Goal: Task Accomplishment & Management: Manage account settings

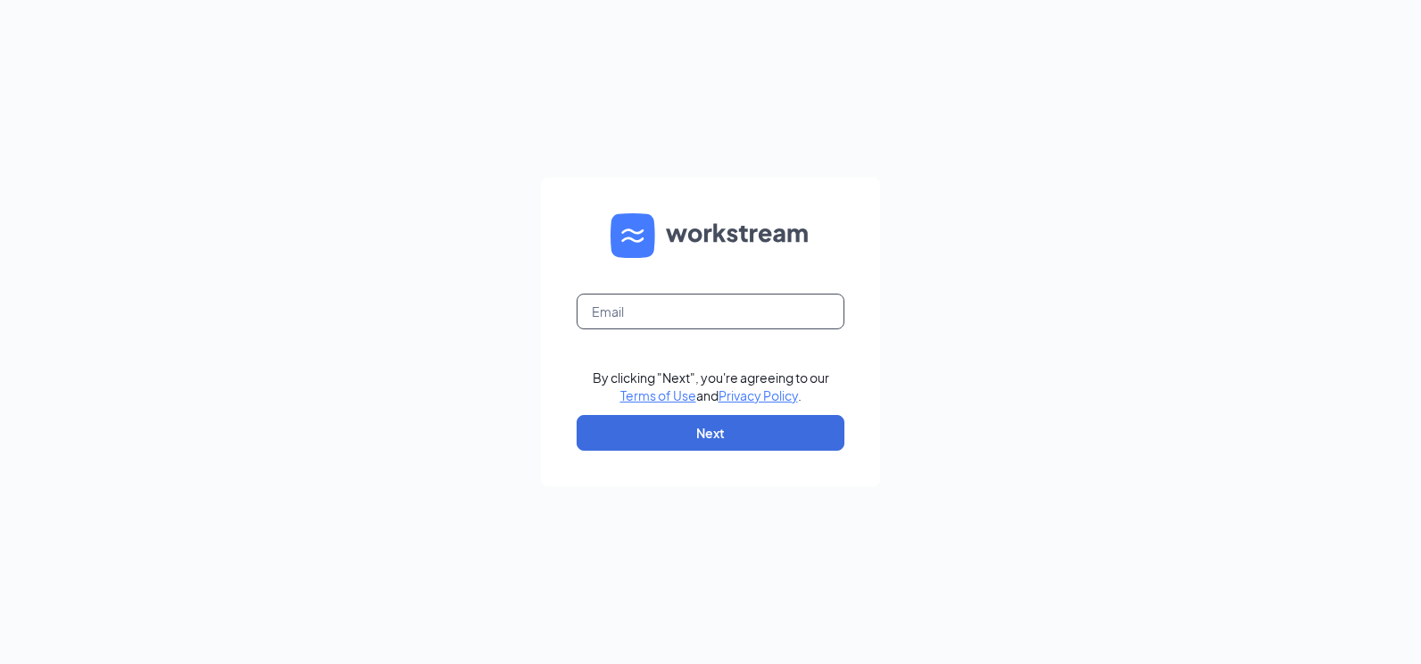
click at [647, 326] on input "text" at bounding box center [711, 312] width 268 height 36
type input "Wallace.lee@creolecuisine.com"
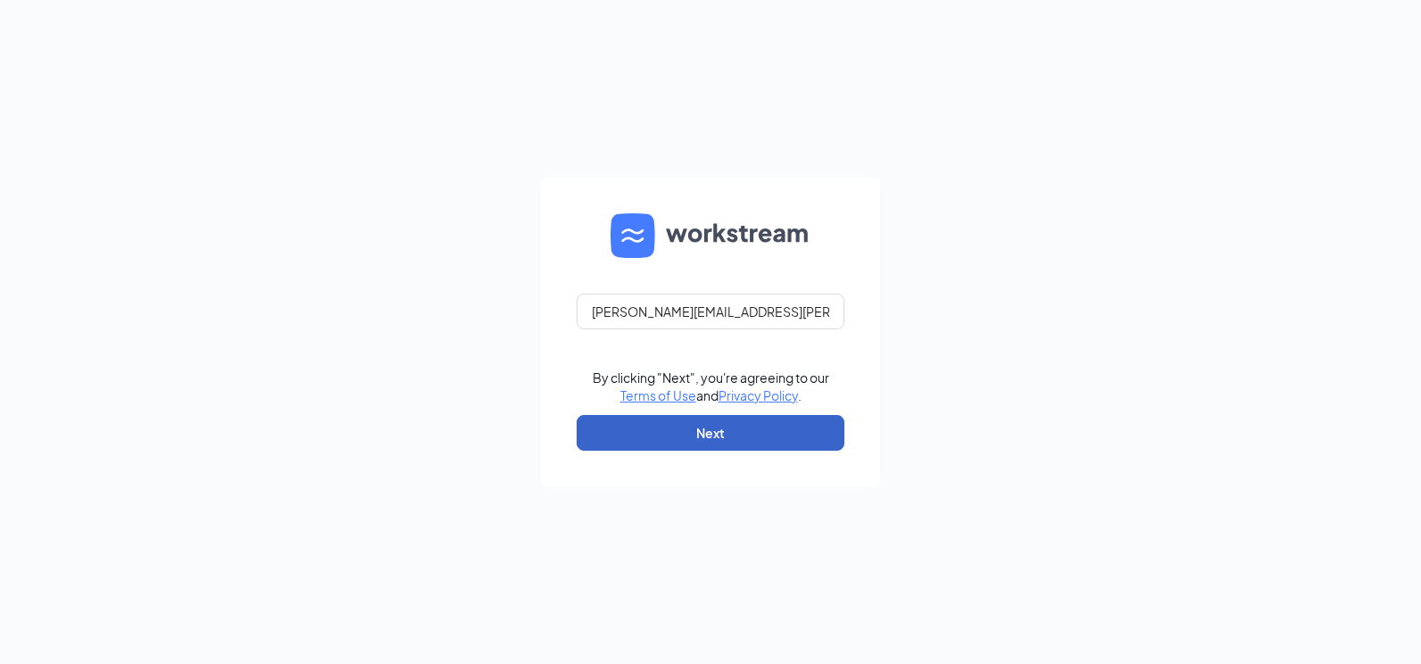
click at [690, 418] on button "Next" at bounding box center [711, 433] width 268 height 36
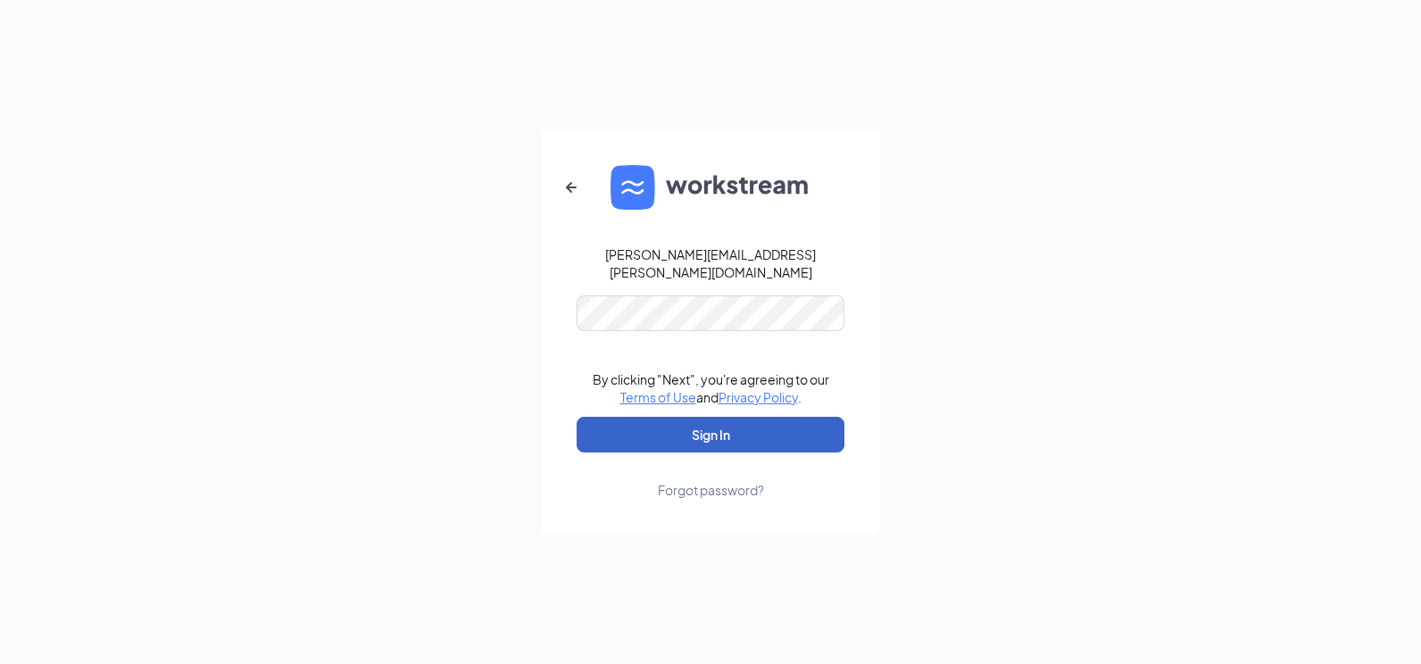
click at [637, 440] on button "Sign In" at bounding box center [711, 435] width 268 height 36
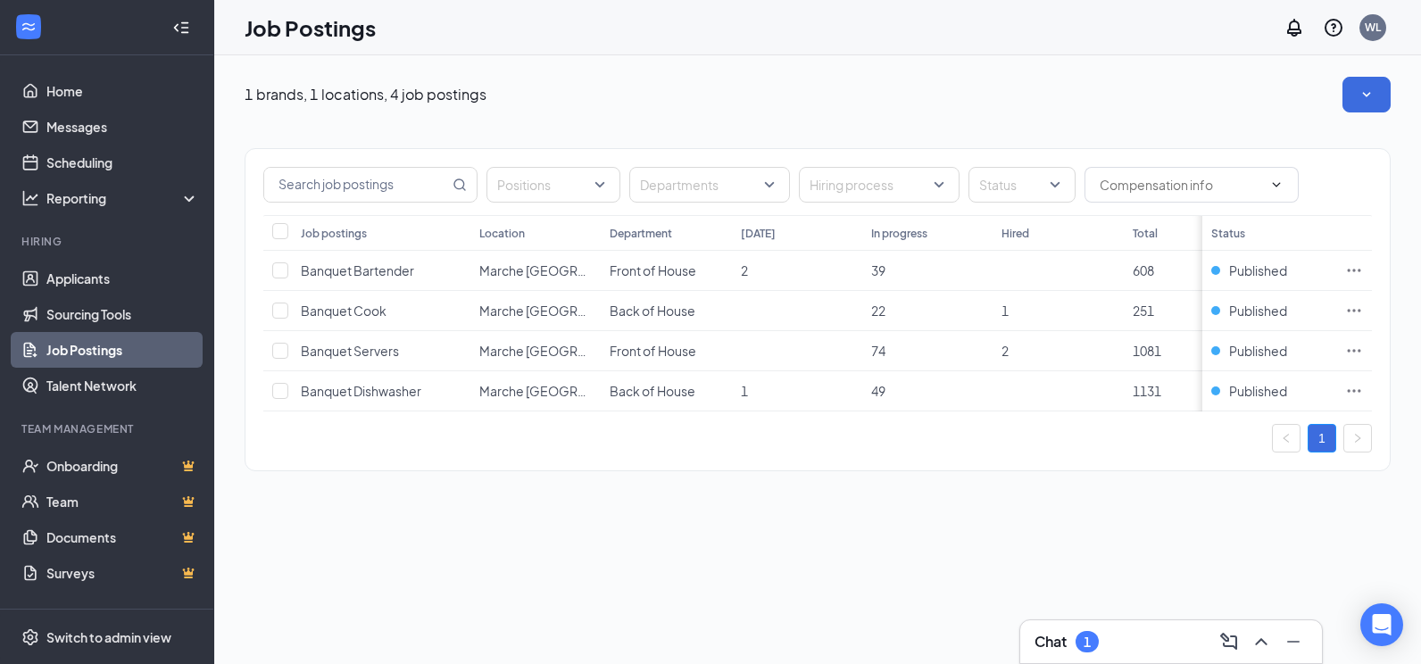
click at [1067, 637] on h3 "Chat" at bounding box center [1051, 642] width 32 height 20
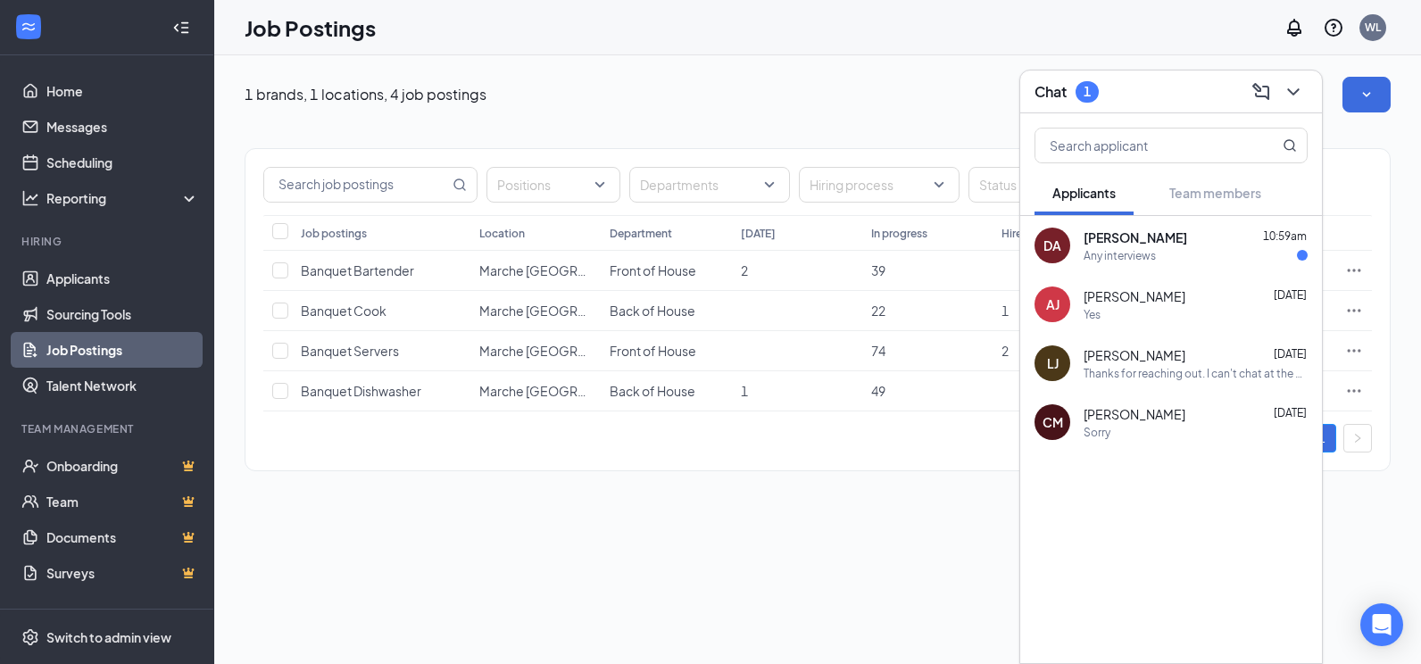
click at [1095, 259] on div "Any interviews" at bounding box center [1120, 255] width 72 height 15
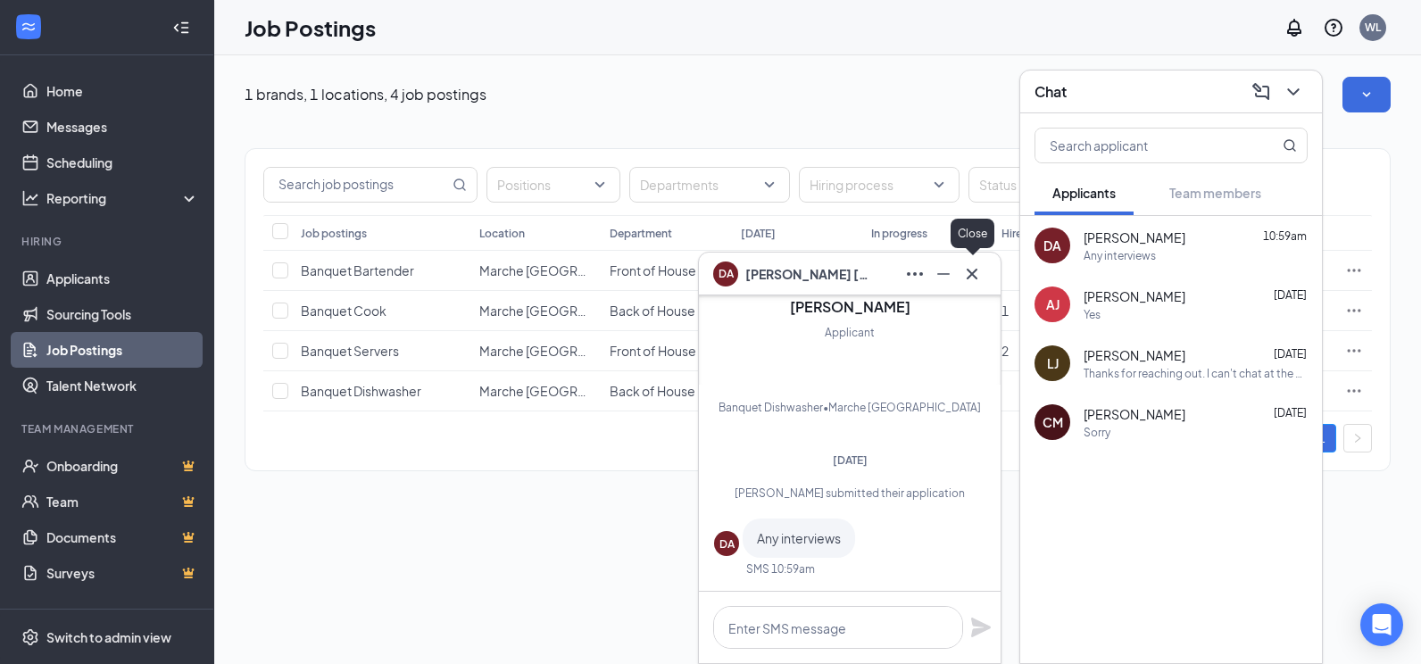
click at [976, 278] on icon "Cross" at bounding box center [972, 273] width 11 height 11
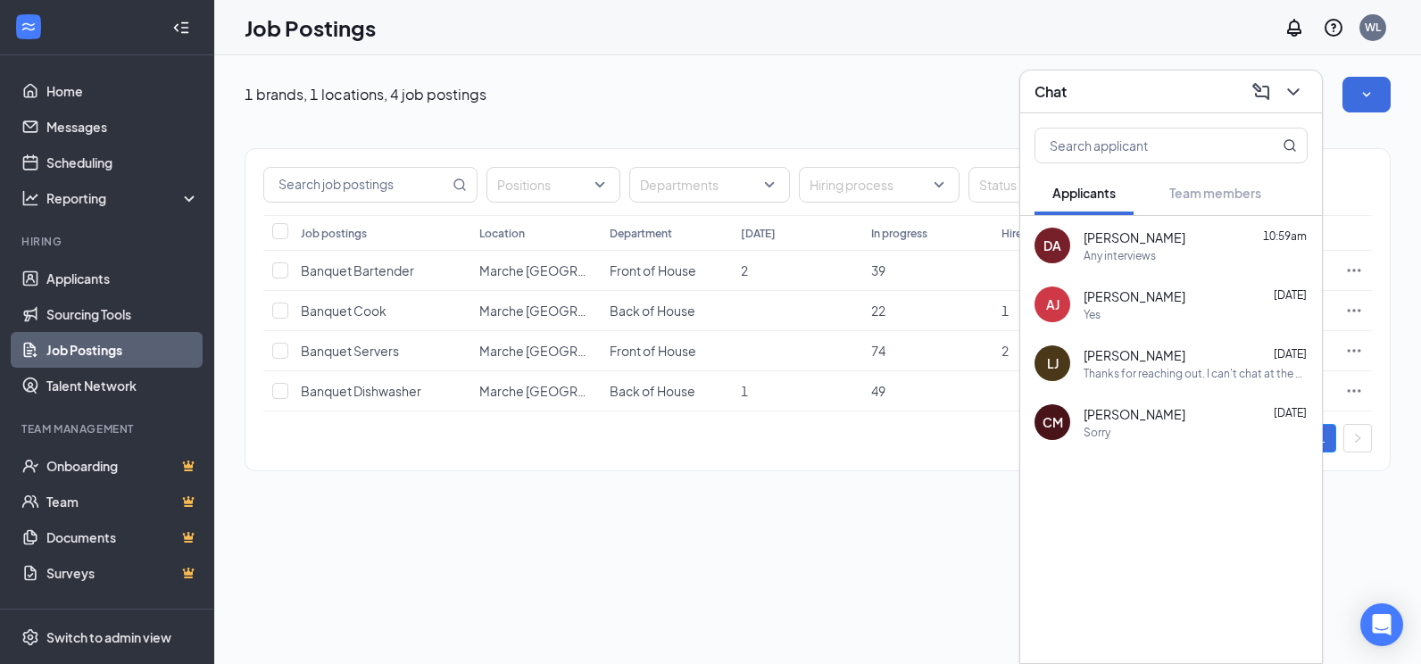
click at [608, 529] on div "1 brands, 1 locations, 4 job postings Positions Departments Hiring process Stat…" at bounding box center [817, 359] width 1207 height 609
click at [1305, 104] on div at bounding box center [1292, 92] width 32 height 29
click at [105, 263] on link "Applicants" at bounding box center [122, 279] width 153 height 36
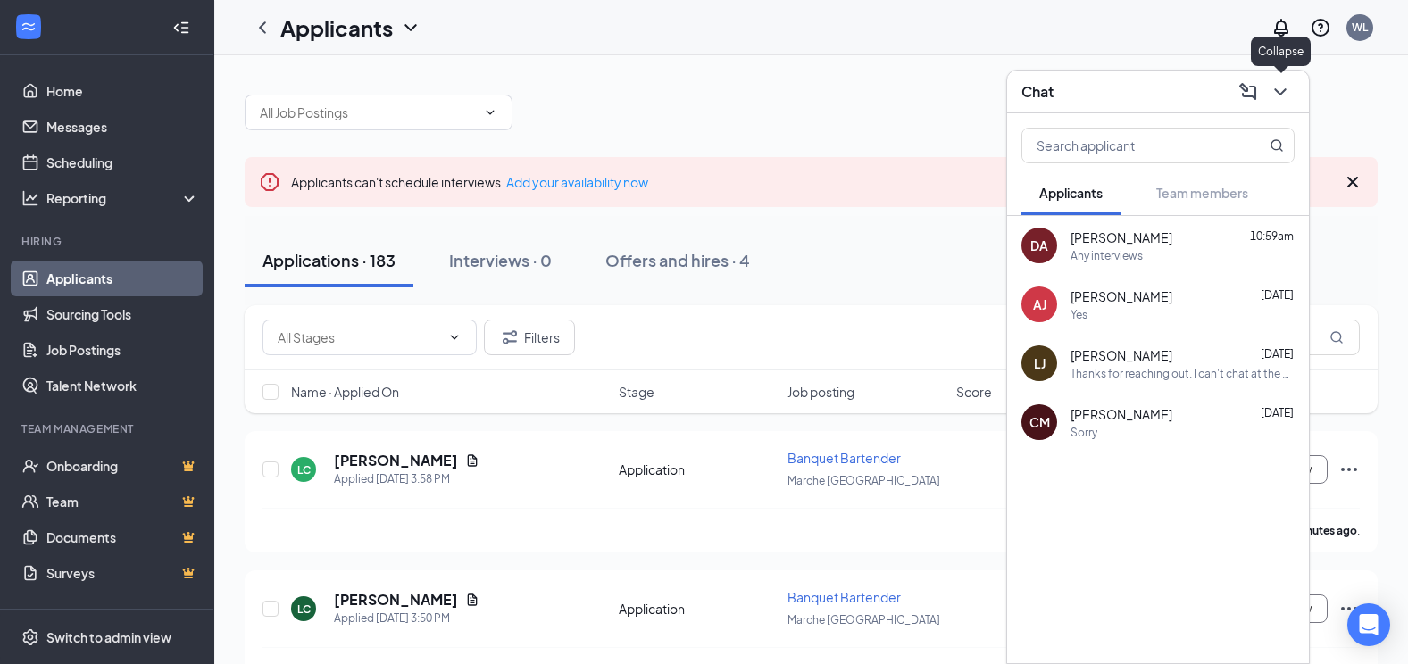
click at [1282, 99] on icon "ChevronDown" at bounding box center [1280, 91] width 21 height 21
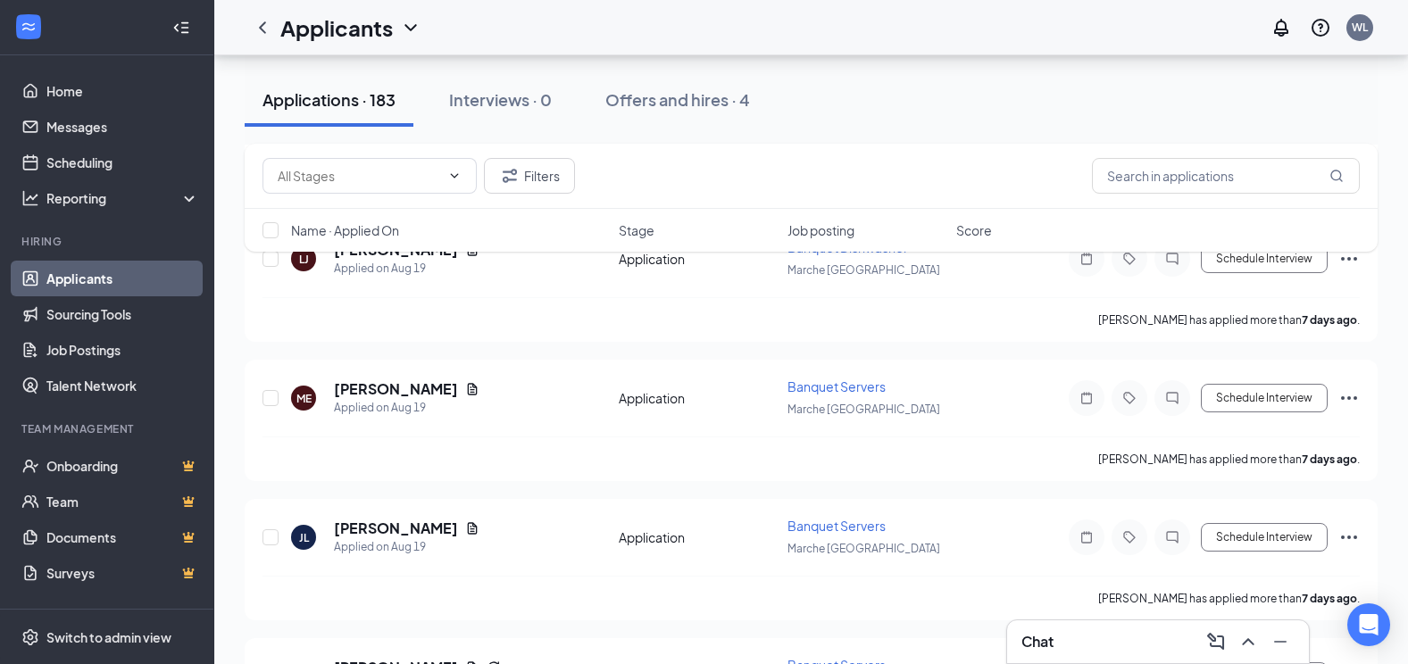
scroll to position [3036, 0]
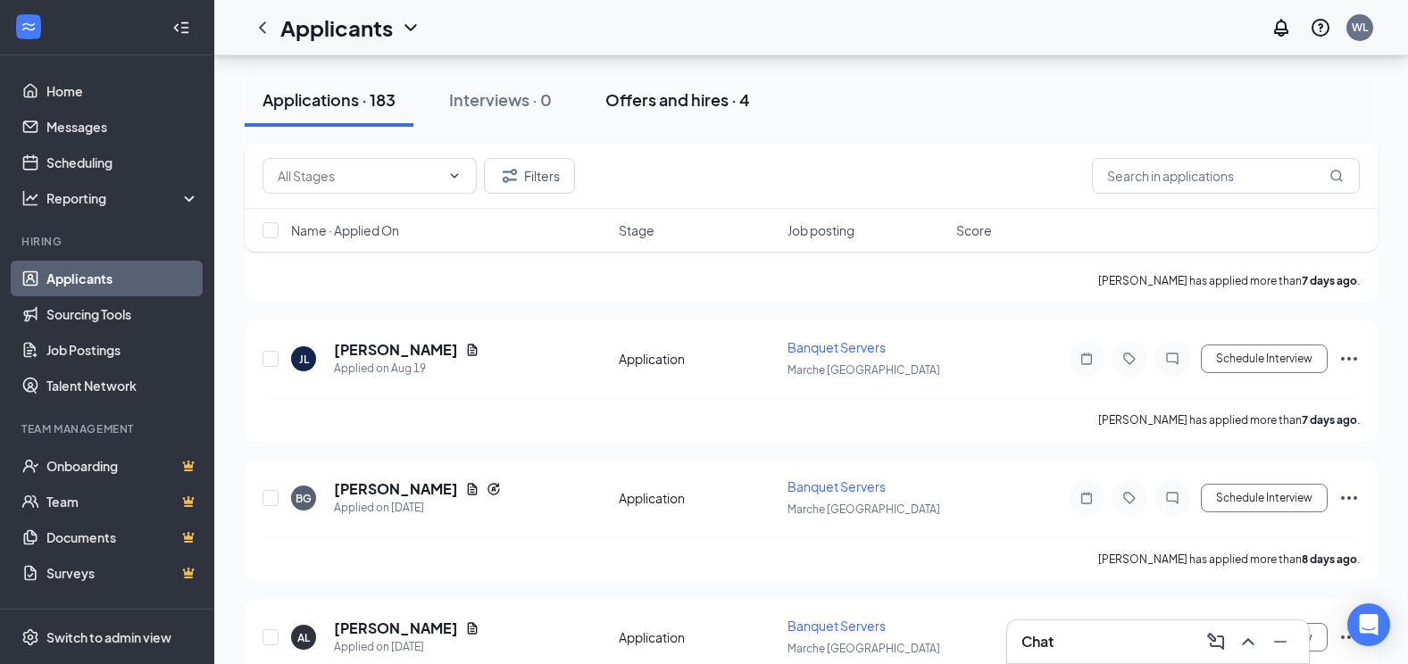
click at [711, 97] on div "Offers and hires · 4" at bounding box center [677, 99] width 145 height 22
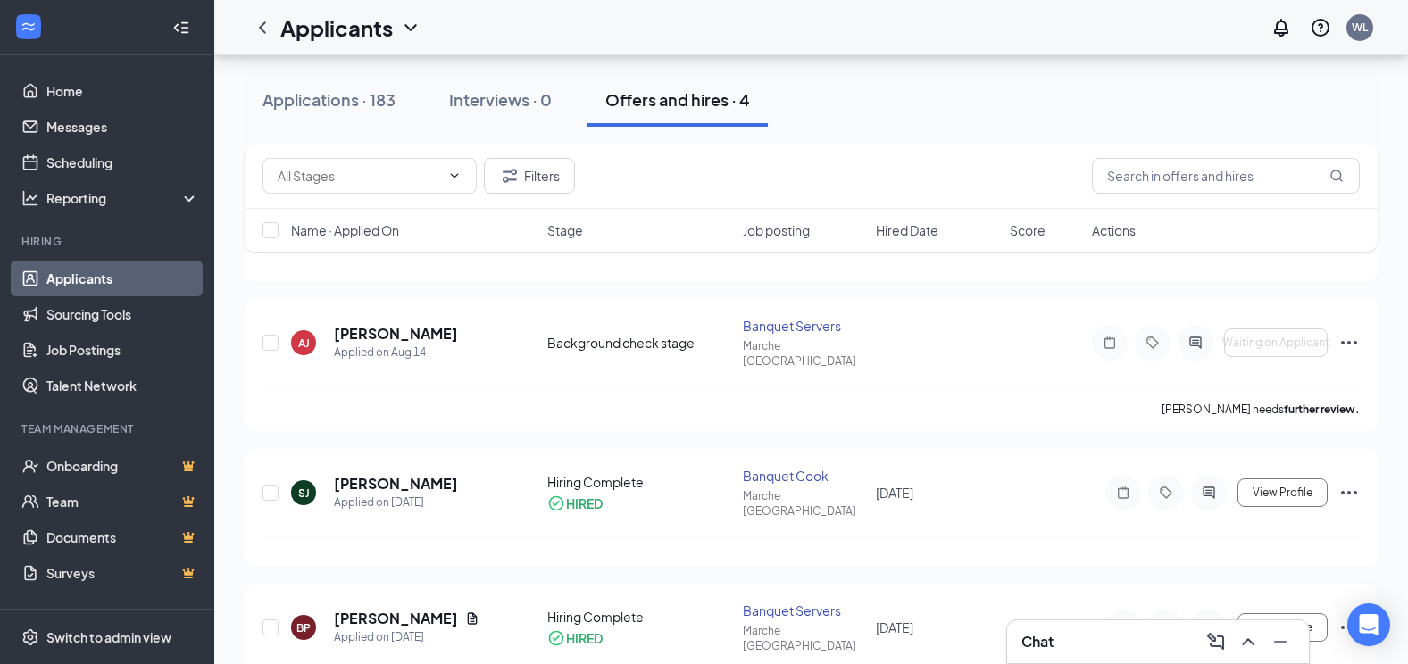
scroll to position [268, 0]
